Goal: Communication & Community: Connect with others

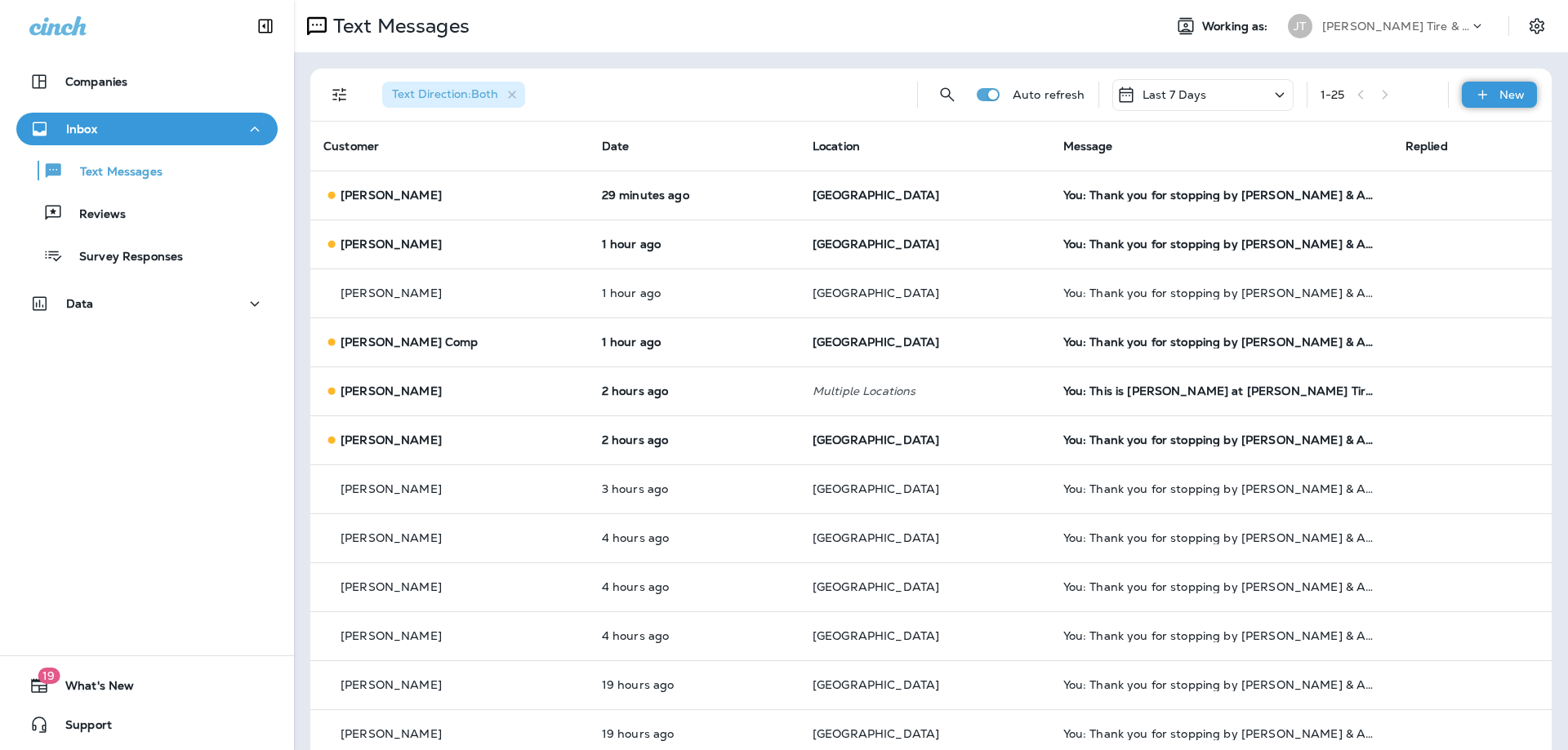
click at [1469, 86] on div "New" at bounding box center [1499, 94] width 75 height 26
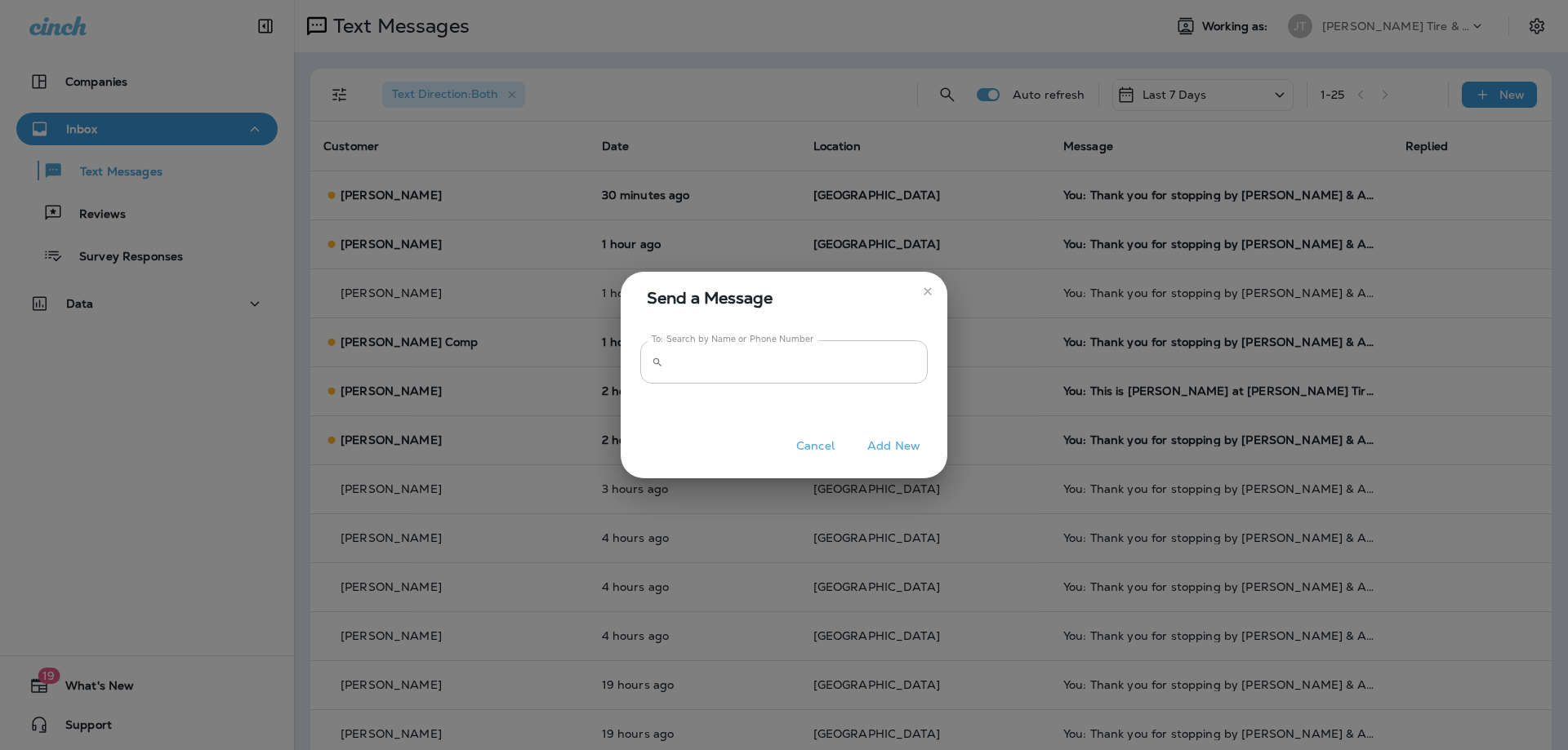
click at [733, 371] on input "To: Search by Name or Phone Number" at bounding box center [798, 362] width 258 height 43
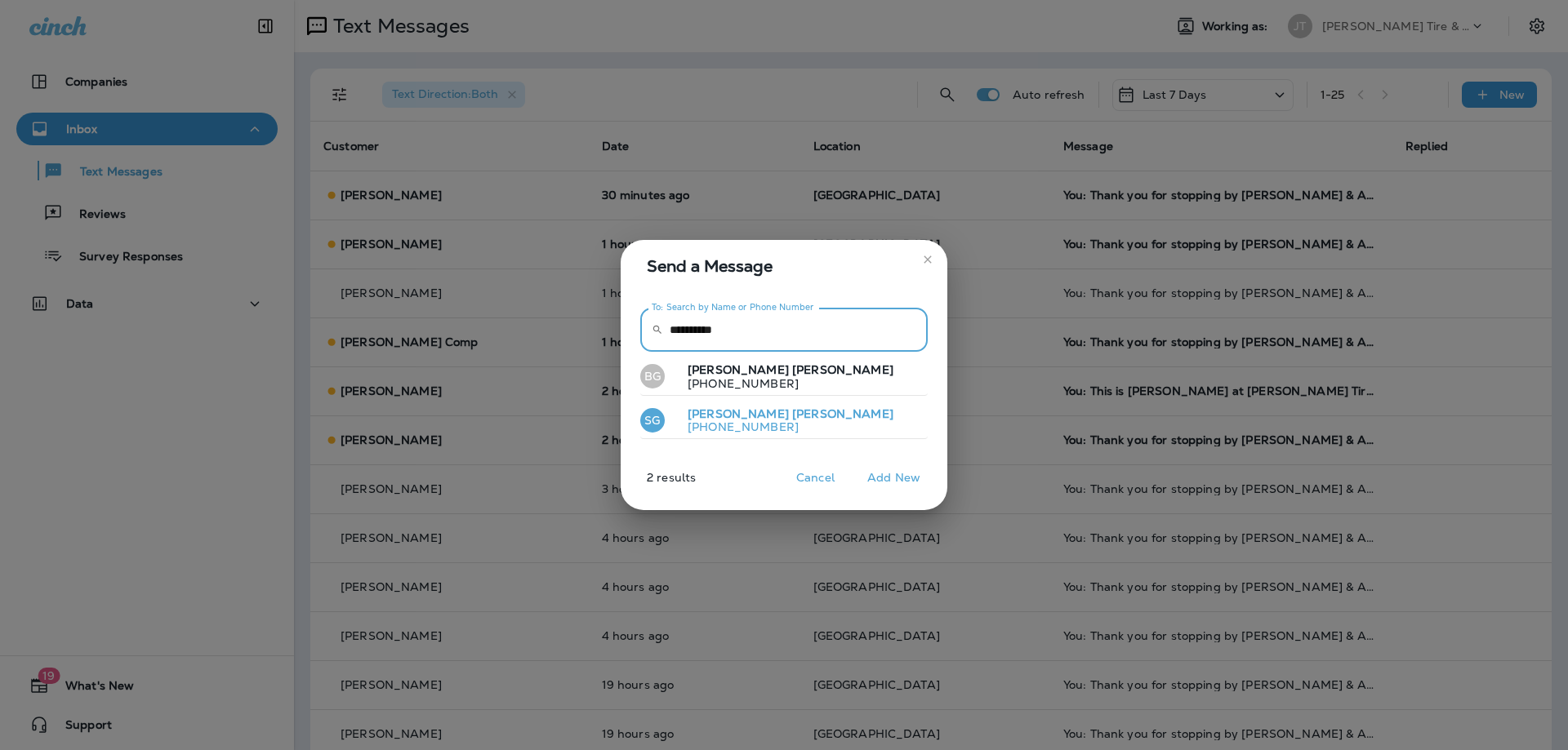
type input "**********"
click at [748, 423] on p "[PHONE_NUMBER]" at bounding box center [784, 426] width 219 height 13
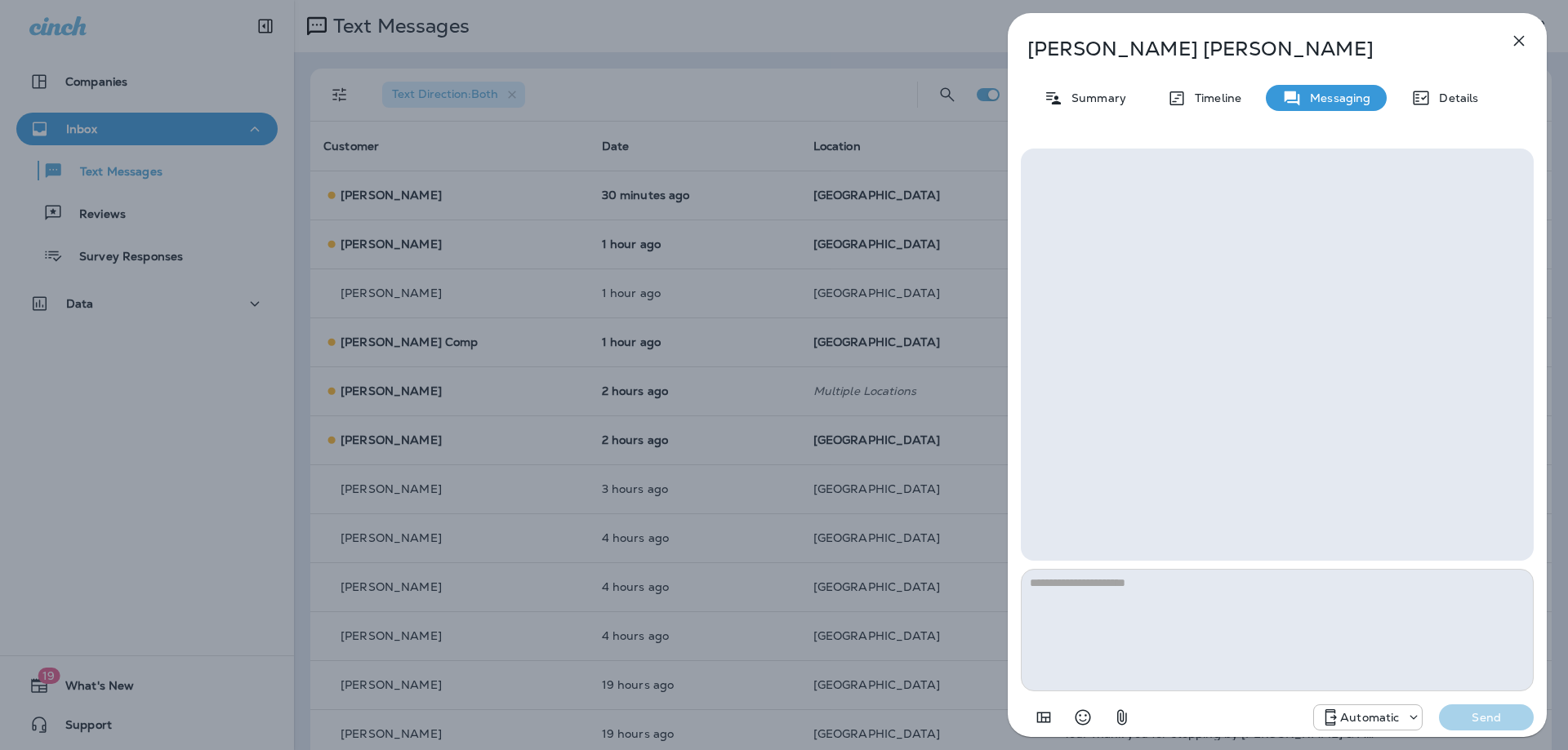
click at [1381, 717] on p "Automatic" at bounding box center [1369, 717] width 58 height 13
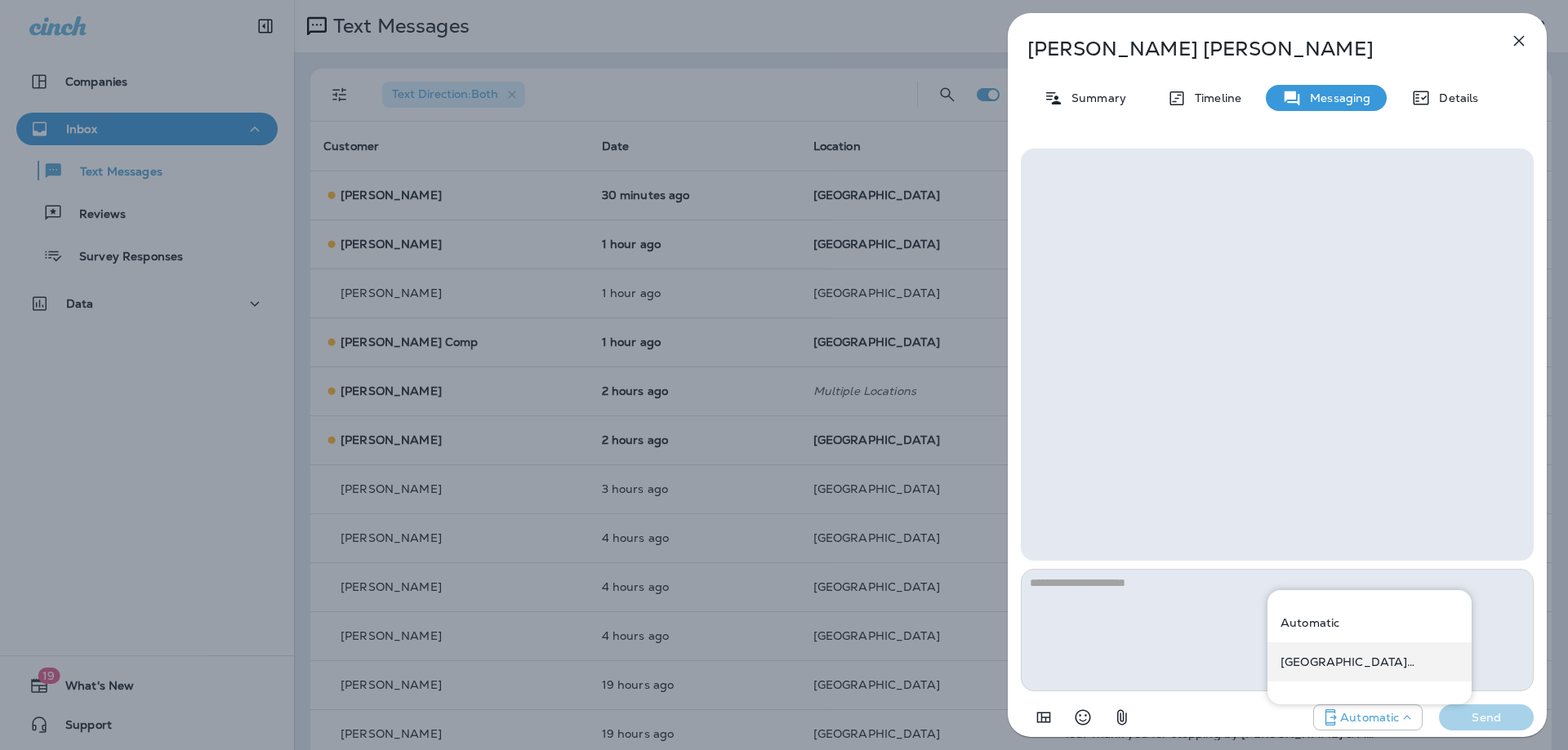
click at [1351, 667] on p "[GEOGRAPHIC_DATA] ([STREET_ADDRESS])" at bounding box center [1369, 661] width 178 height 13
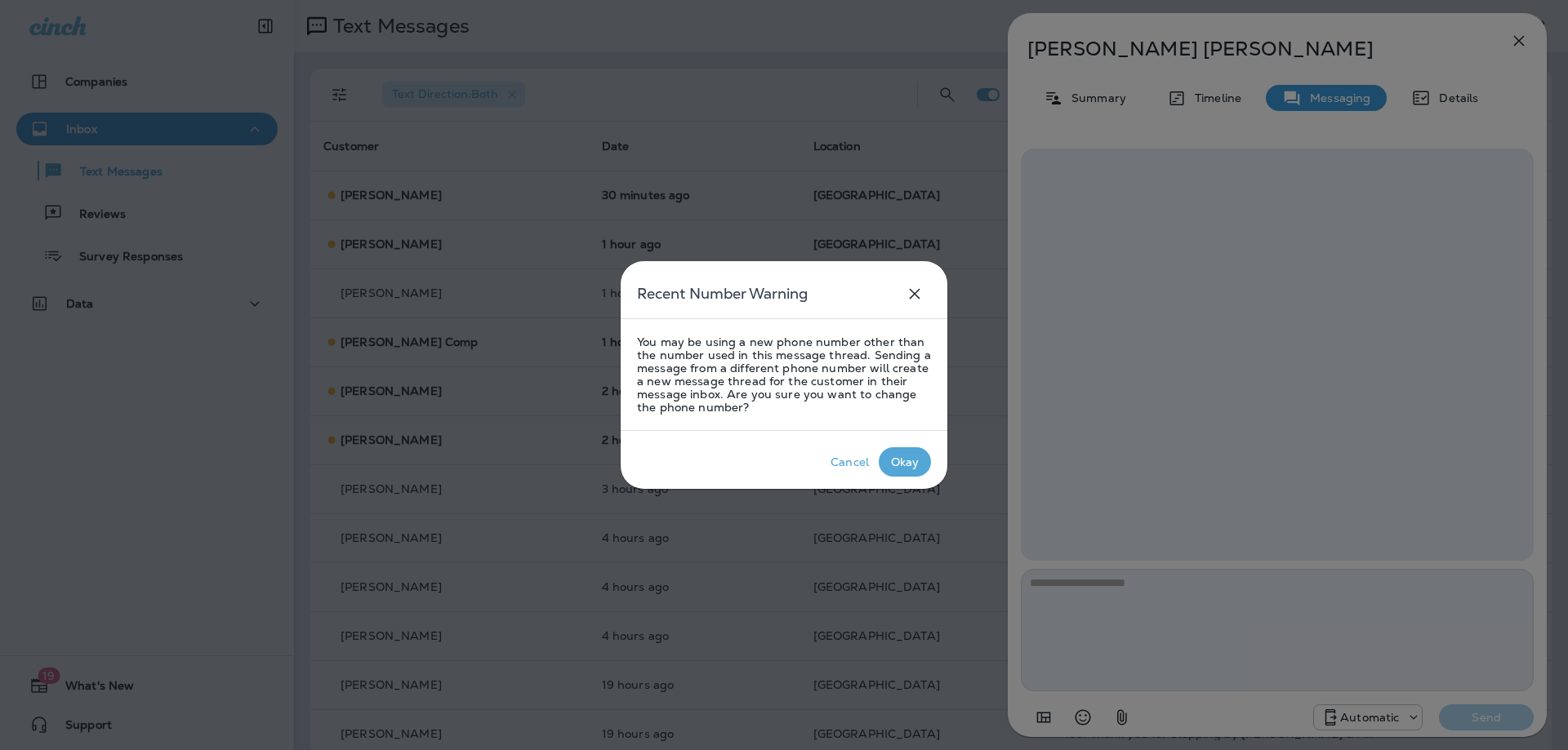
click at [900, 459] on div "Okay" at bounding box center [904, 461] width 28 height 13
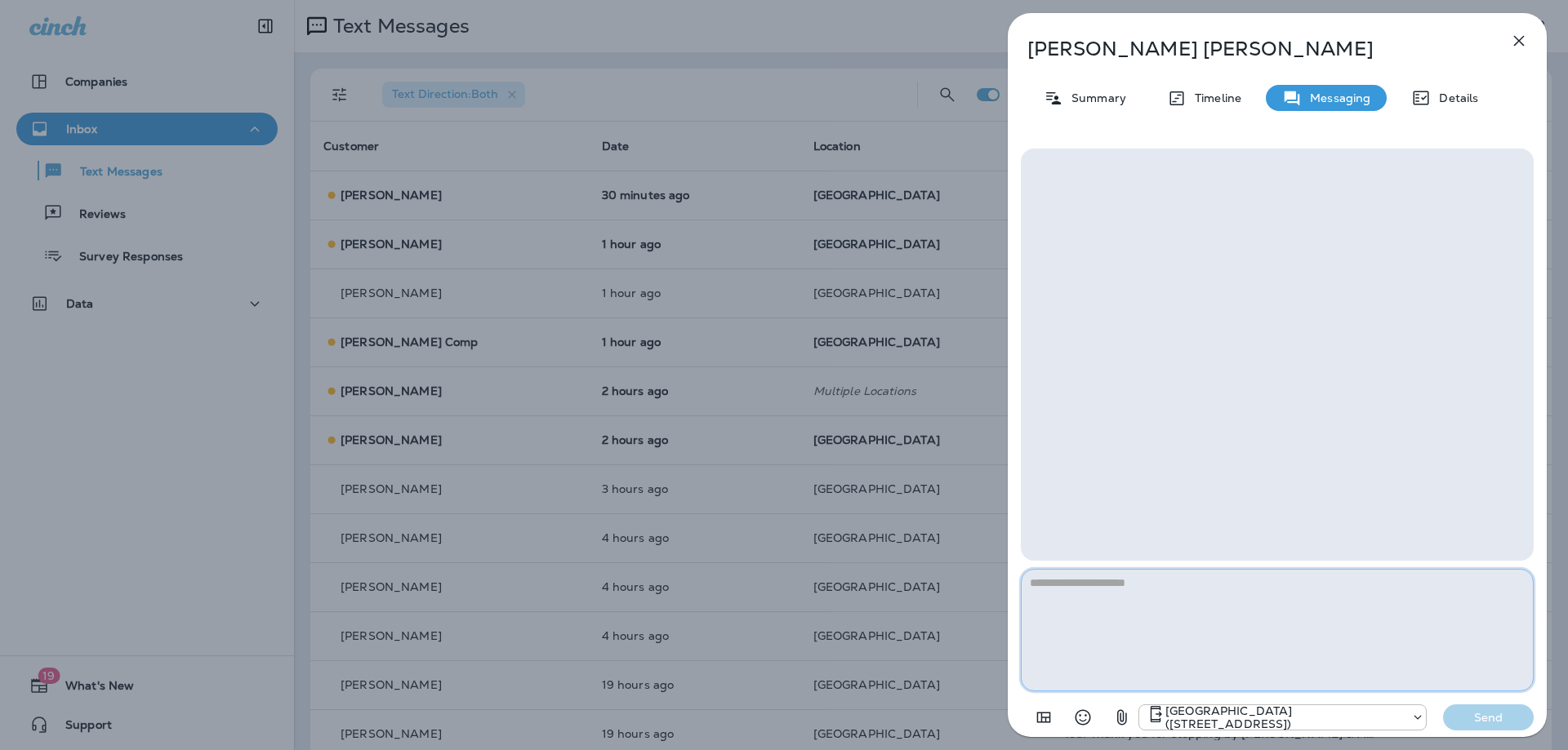
click at [1257, 631] on textarea at bounding box center [1277, 630] width 513 height 123
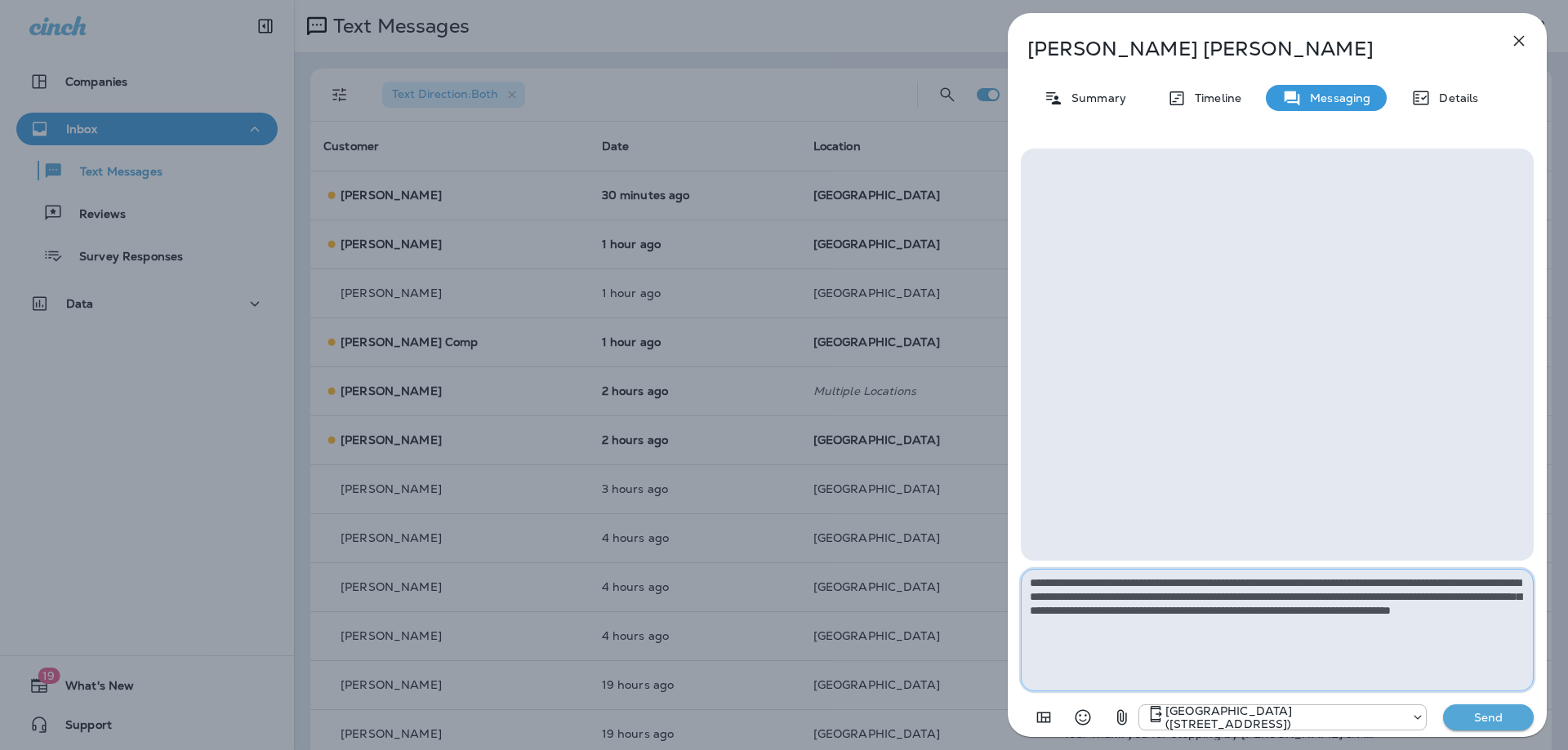
type textarea "**********"
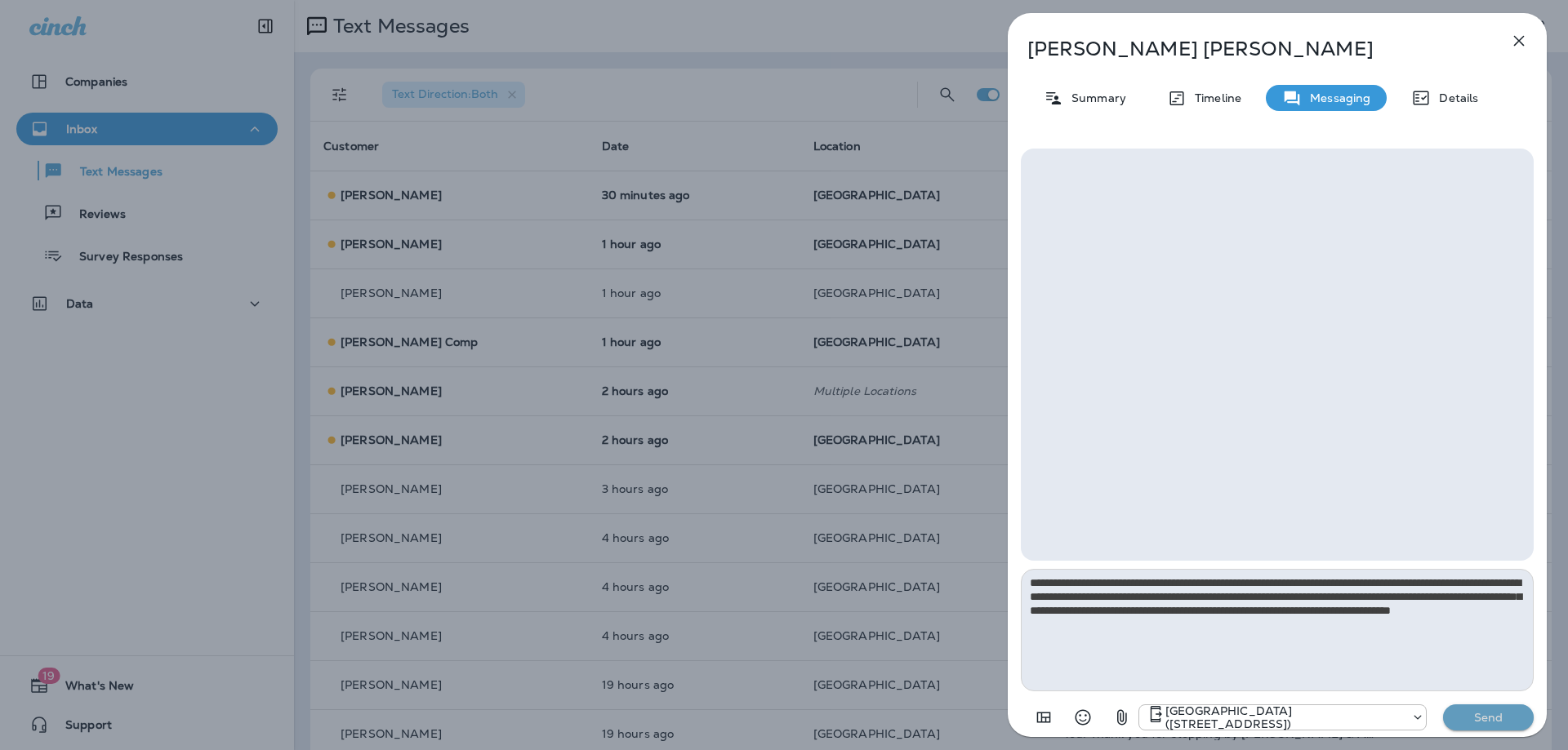
click at [1504, 717] on p "Send" at bounding box center [1488, 717] width 68 height 15
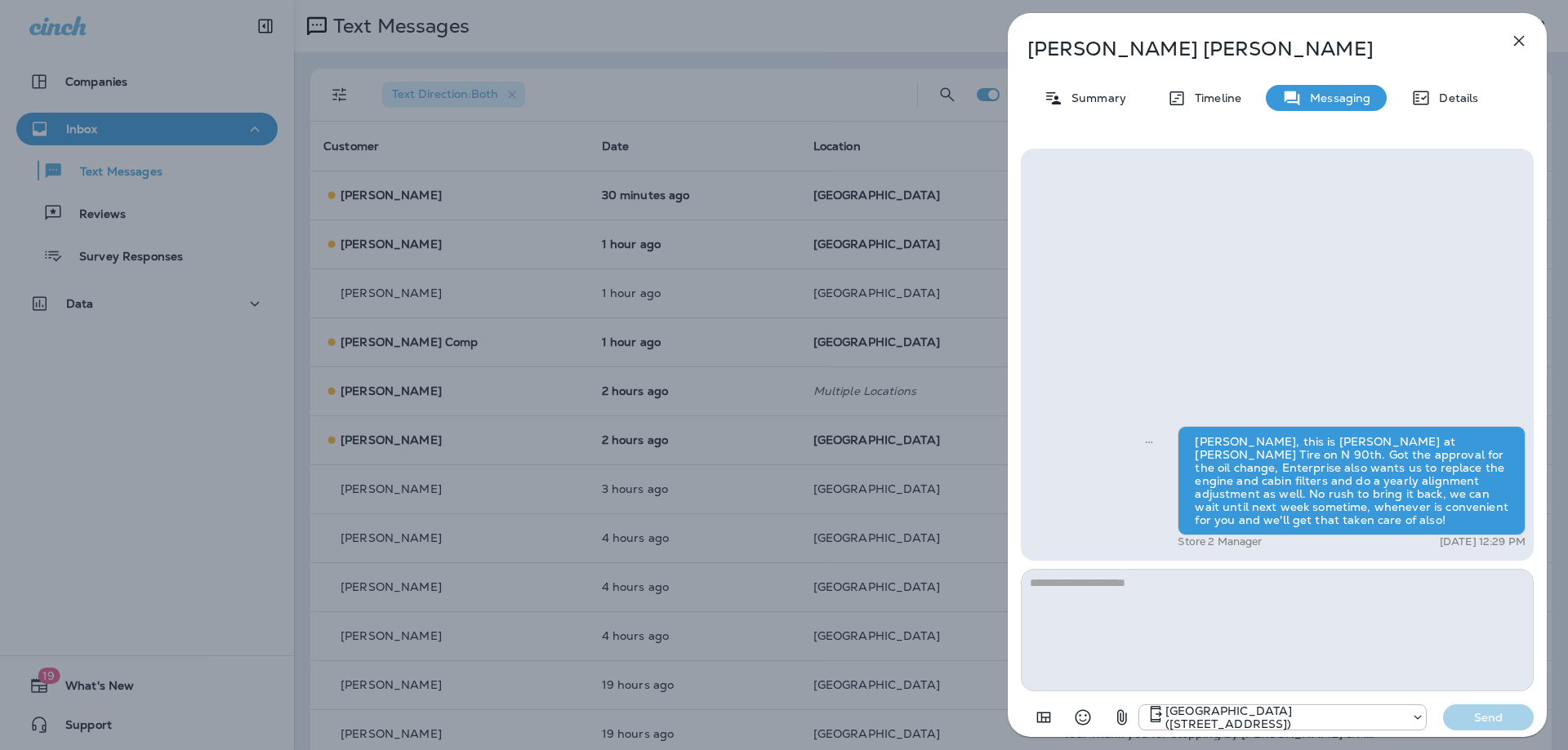
click at [1526, 38] on icon "button" at bounding box center [1518, 41] width 19 height 19
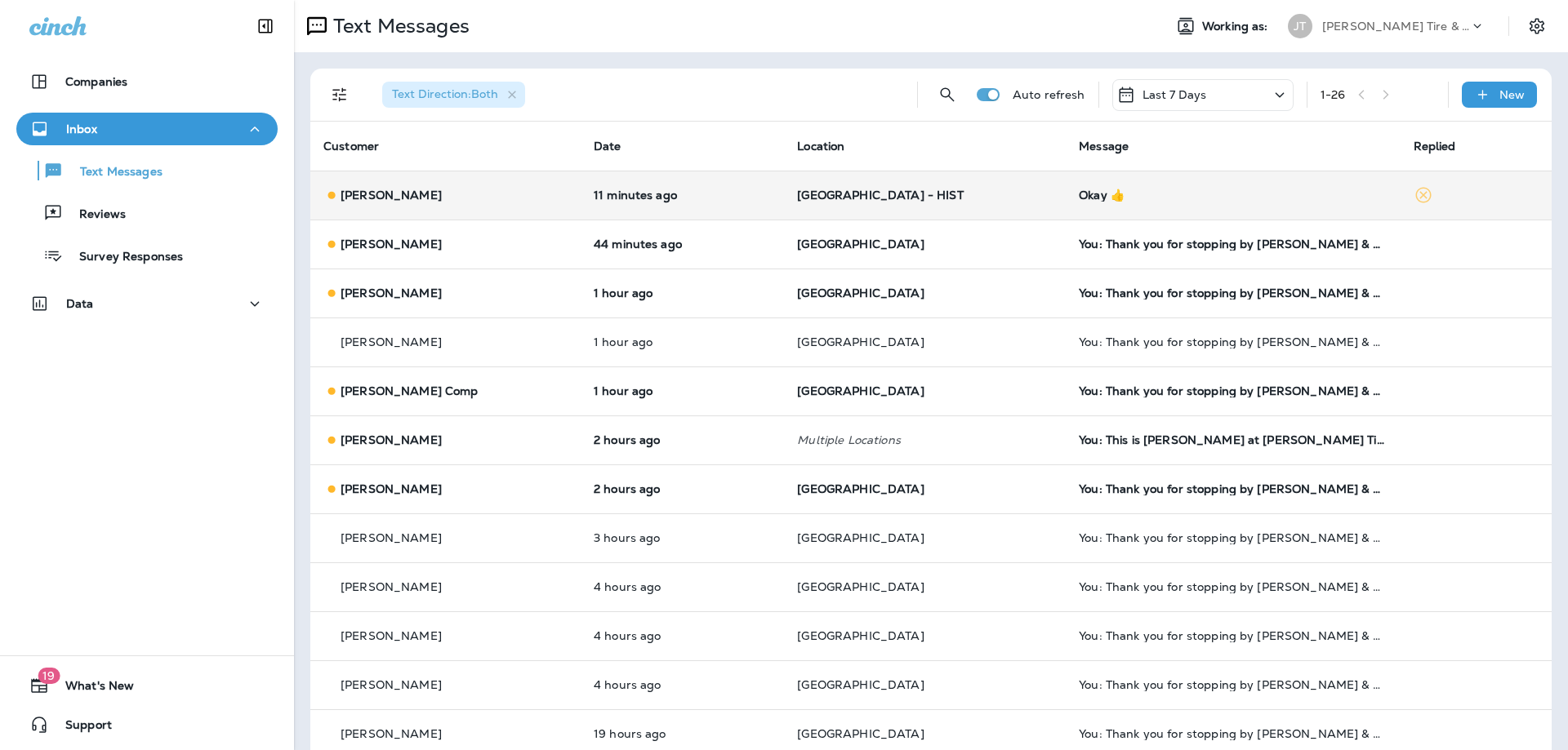
click at [507, 190] on div "[PERSON_NAME]" at bounding box center [445, 196] width 244 height 18
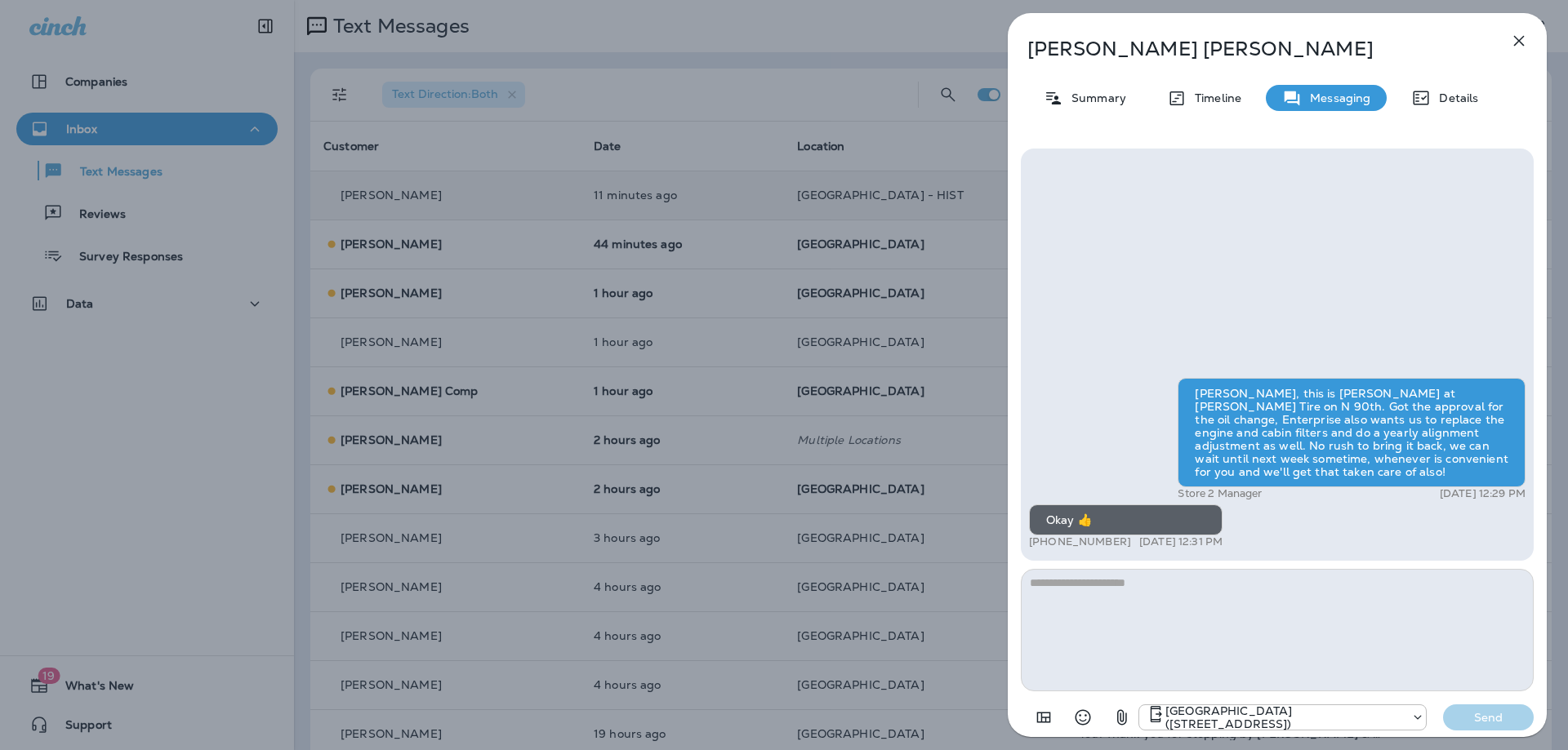
click at [1524, 42] on icon "button" at bounding box center [1518, 41] width 19 height 19
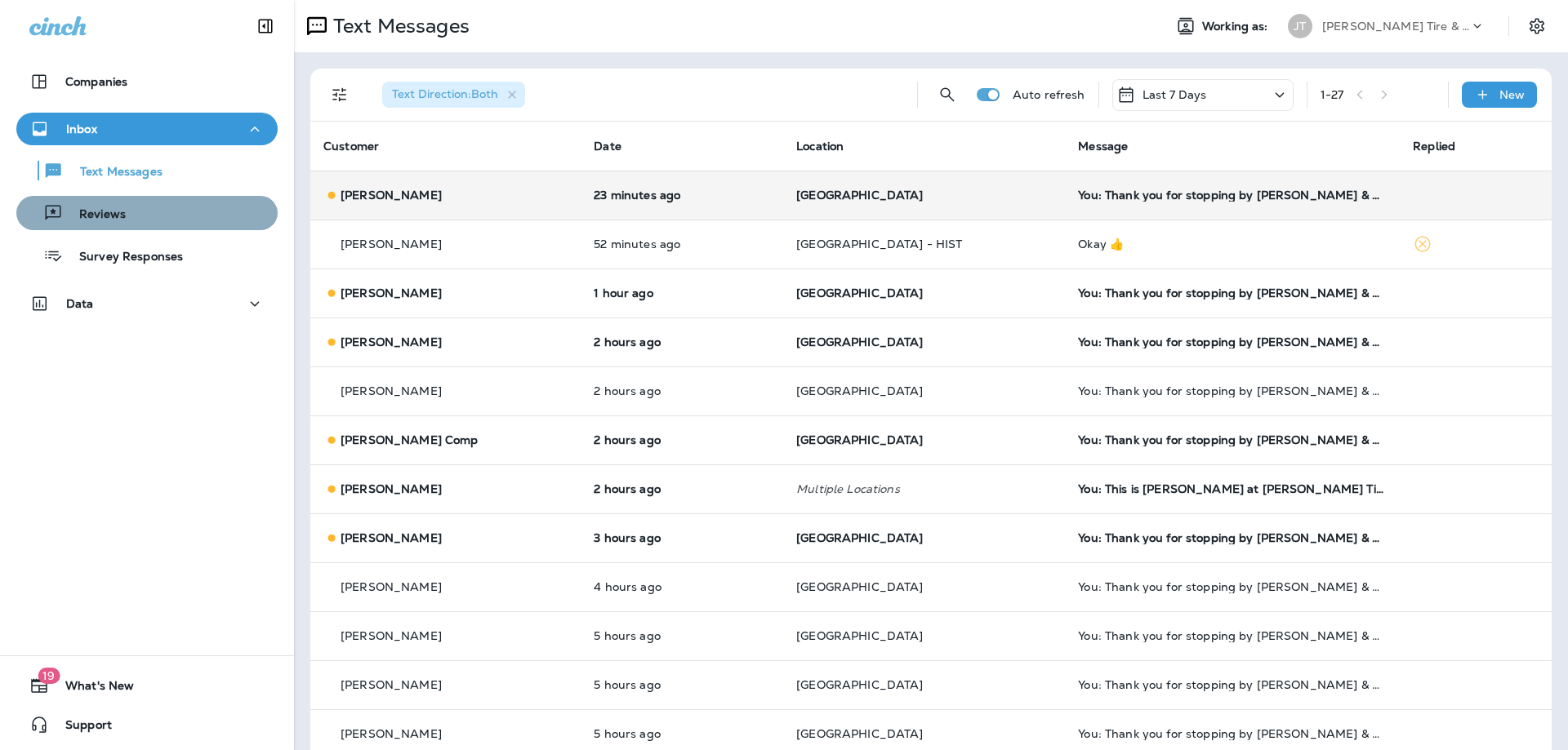
click at [128, 226] on button "Reviews" at bounding box center [147, 212] width 261 height 34
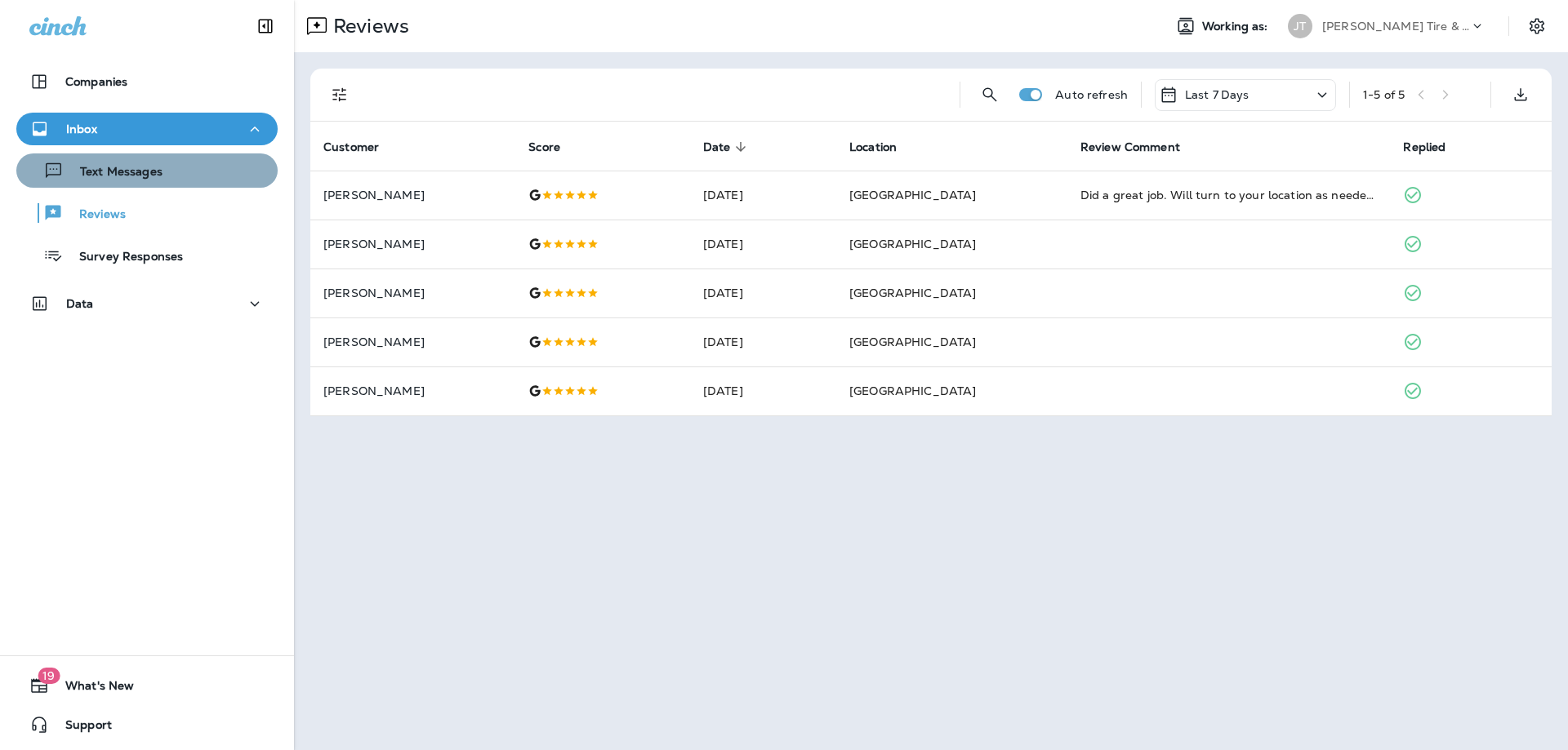
click at [156, 172] on p "Text Messages" at bounding box center [113, 172] width 99 height 16
